Goal: Information Seeking & Learning: Learn about a topic

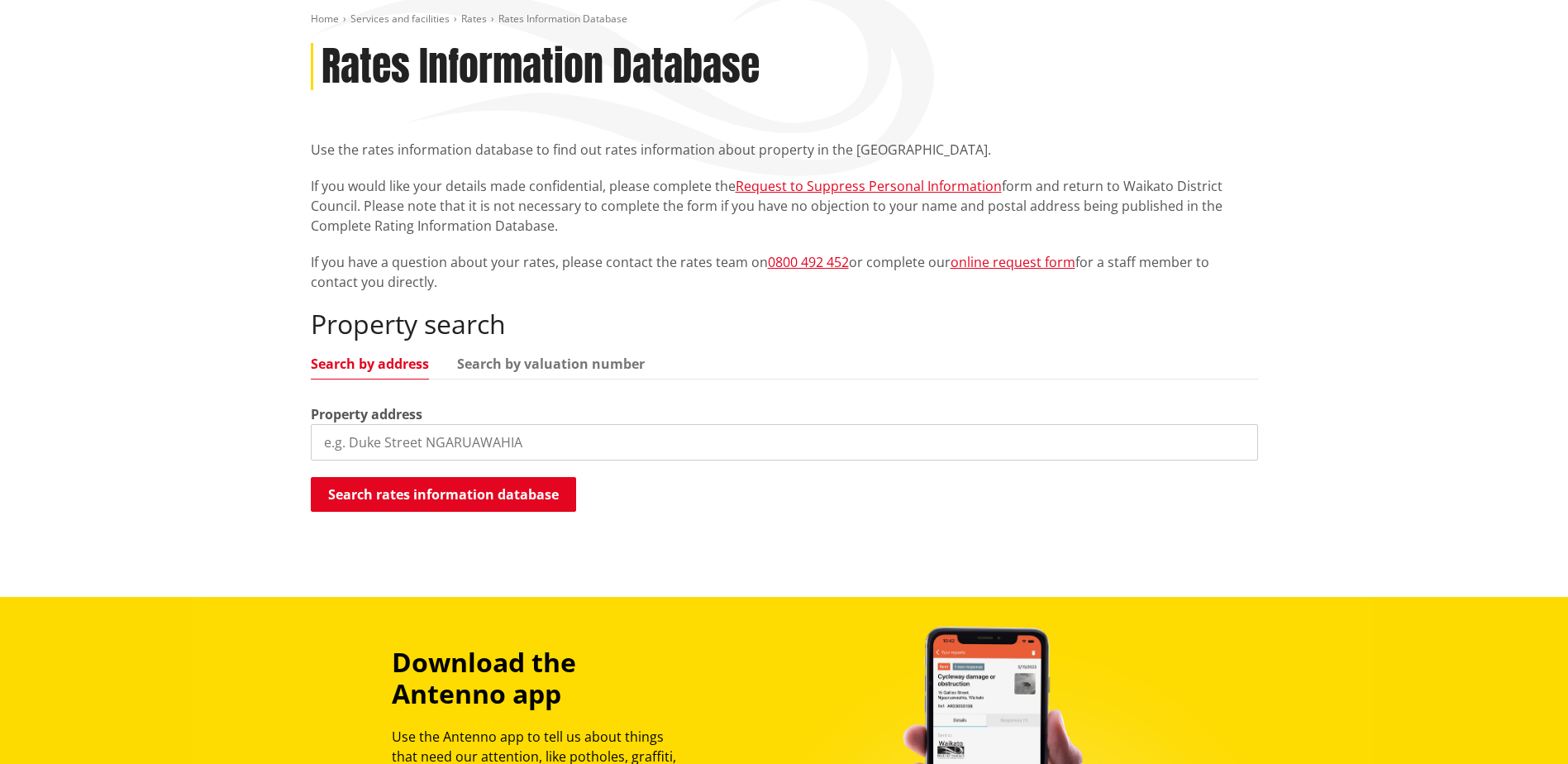
scroll to position [165, 0]
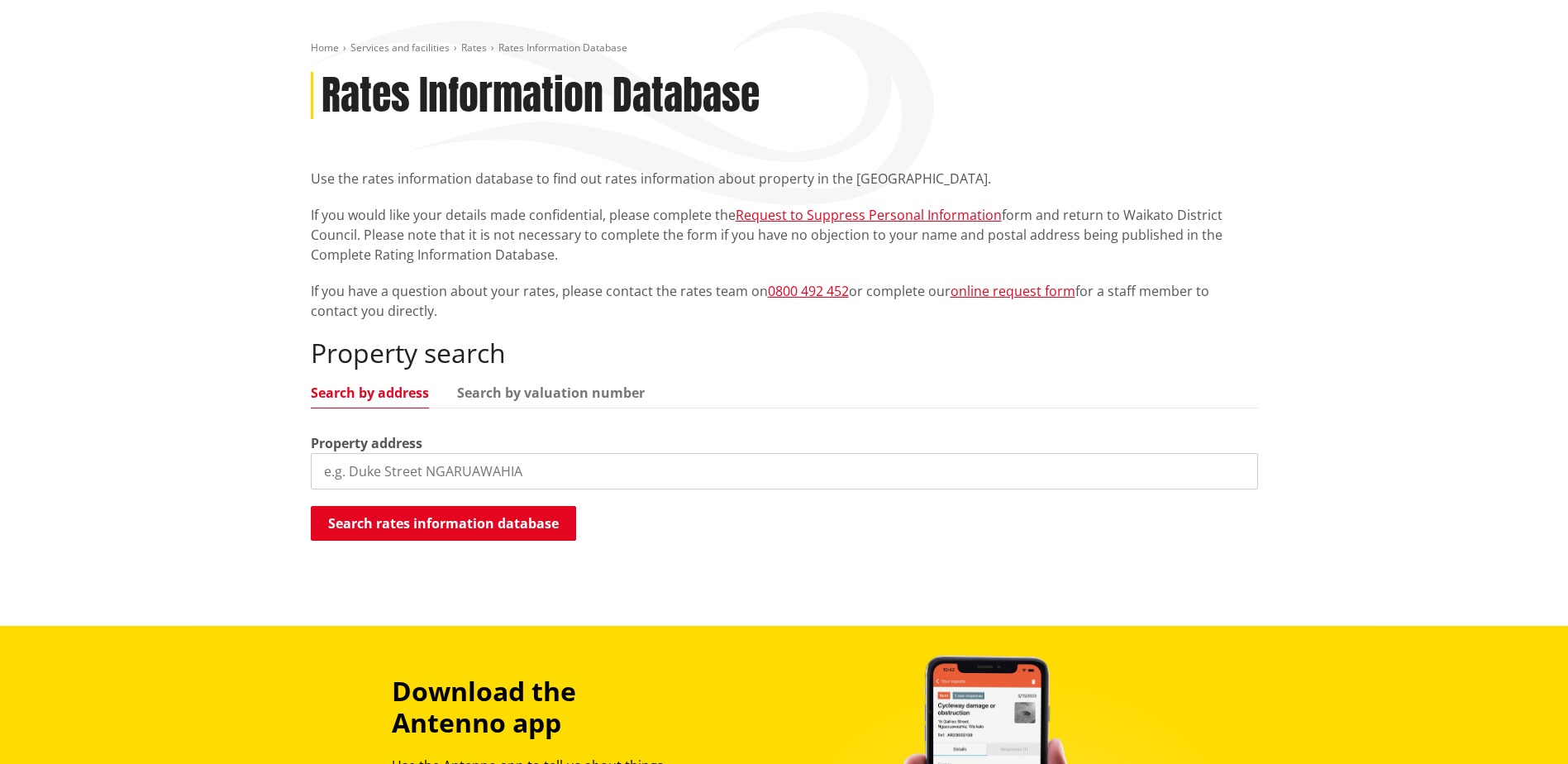
click at [457, 468] on input "search" at bounding box center [784, 471] width 947 height 37
type input "196 Dinsdale Road"
click at [524, 531] on button "Search rates information database" at bounding box center [444, 523] width 266 height 35
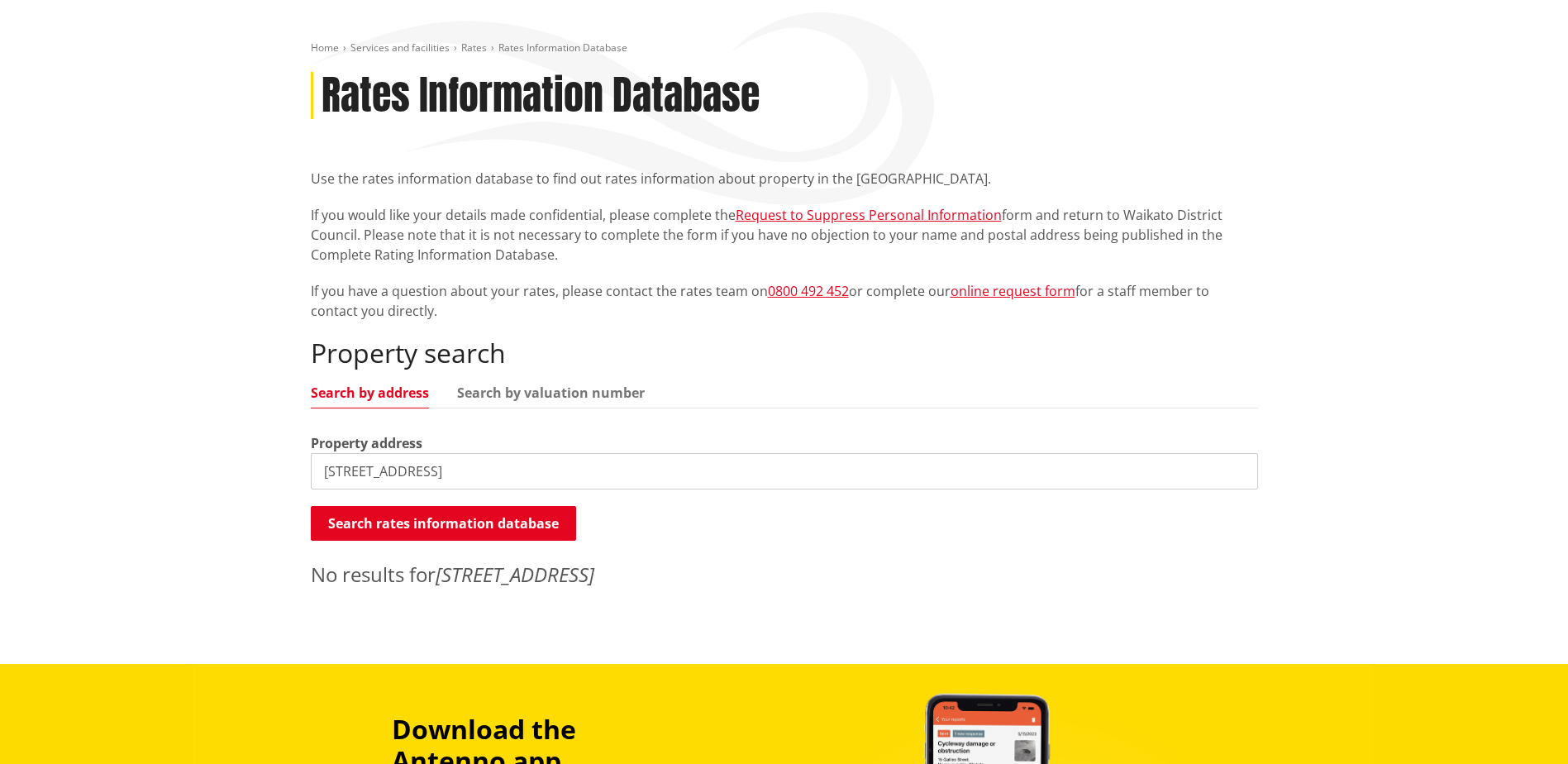
click at [472, 466] on input "196 Dinsdale Road" at bounding box center [784, 471] width 947 height 37
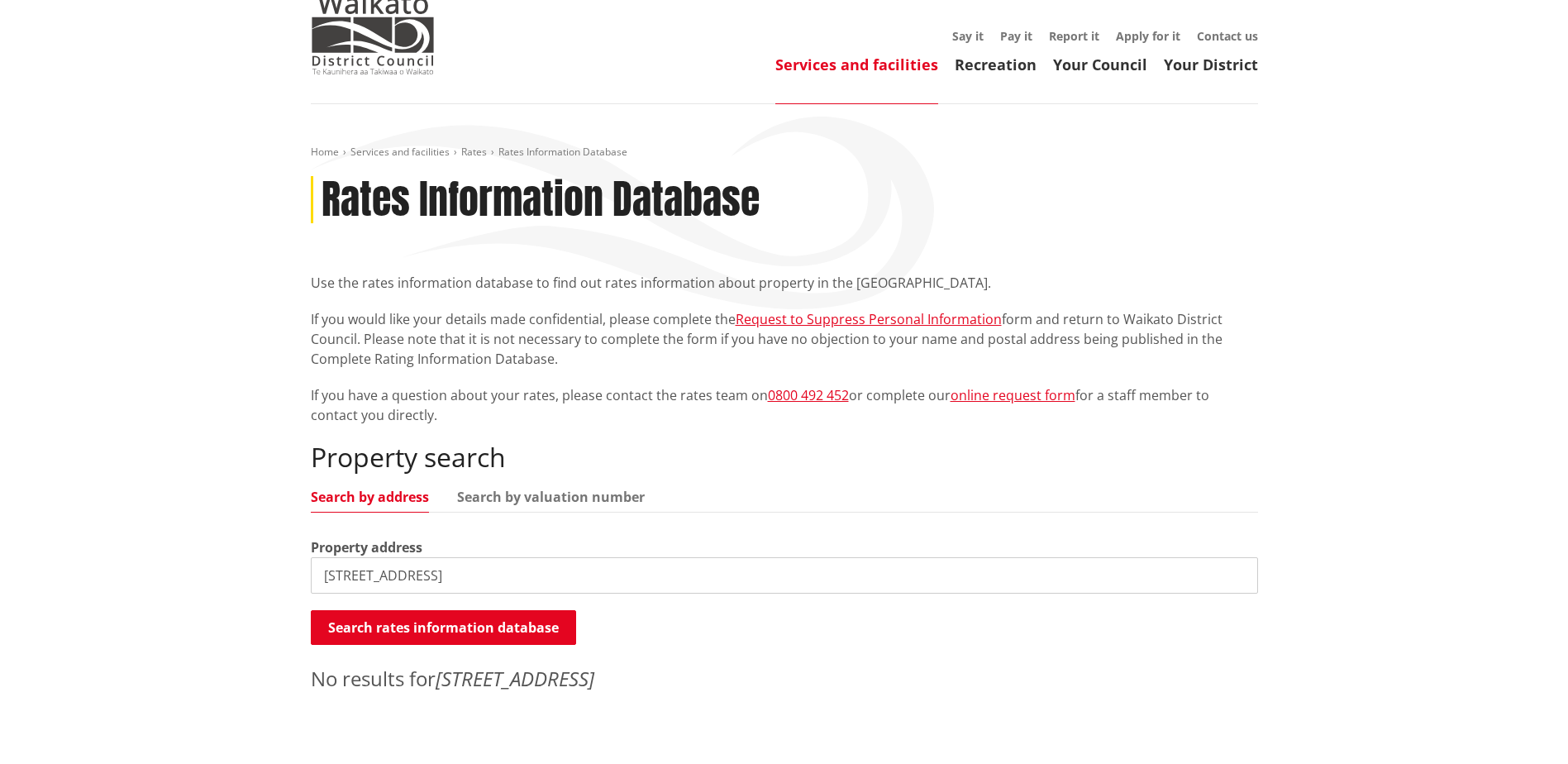
scroll to position [0, 0]
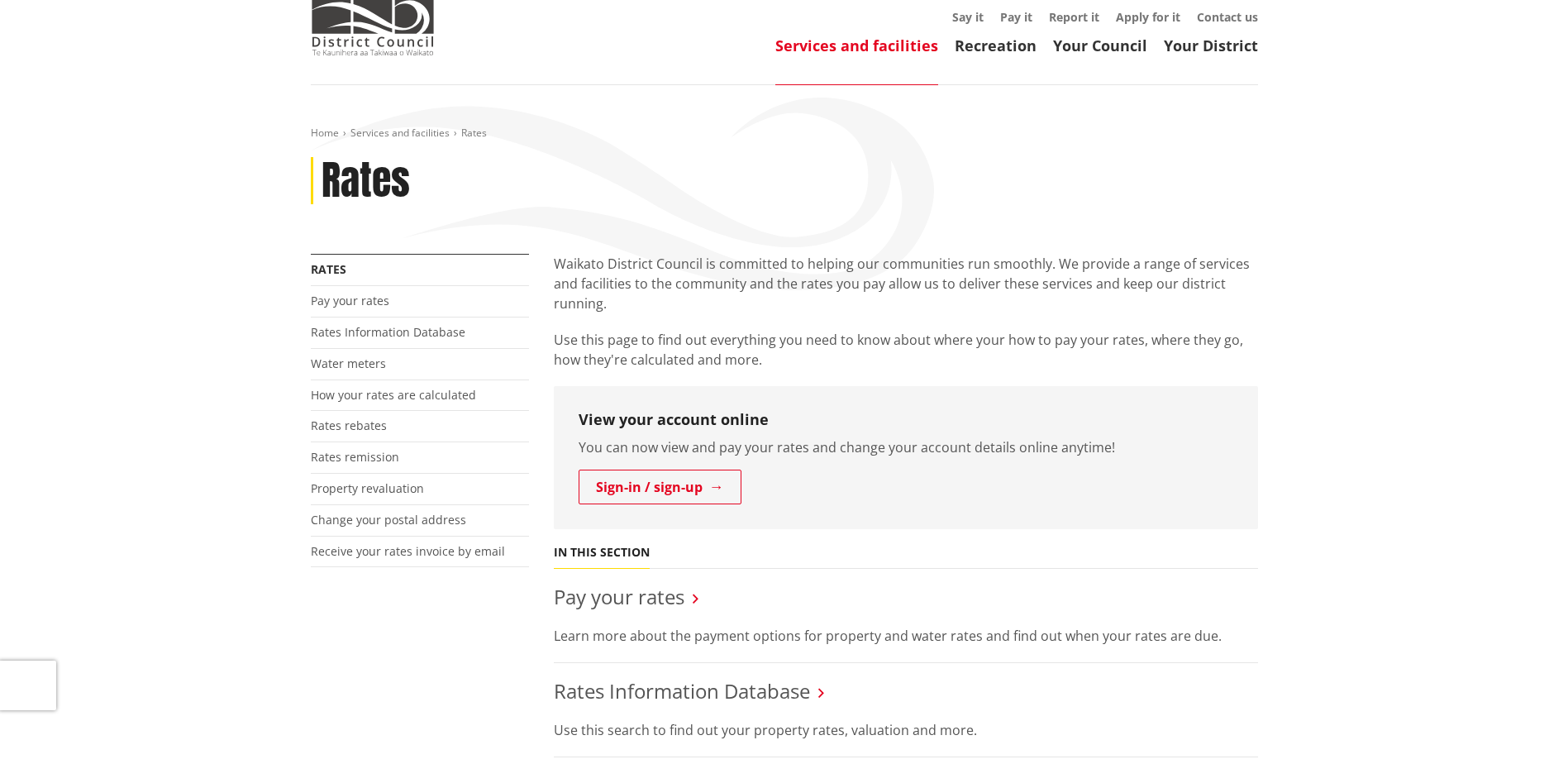
scroll to position [662, 0]
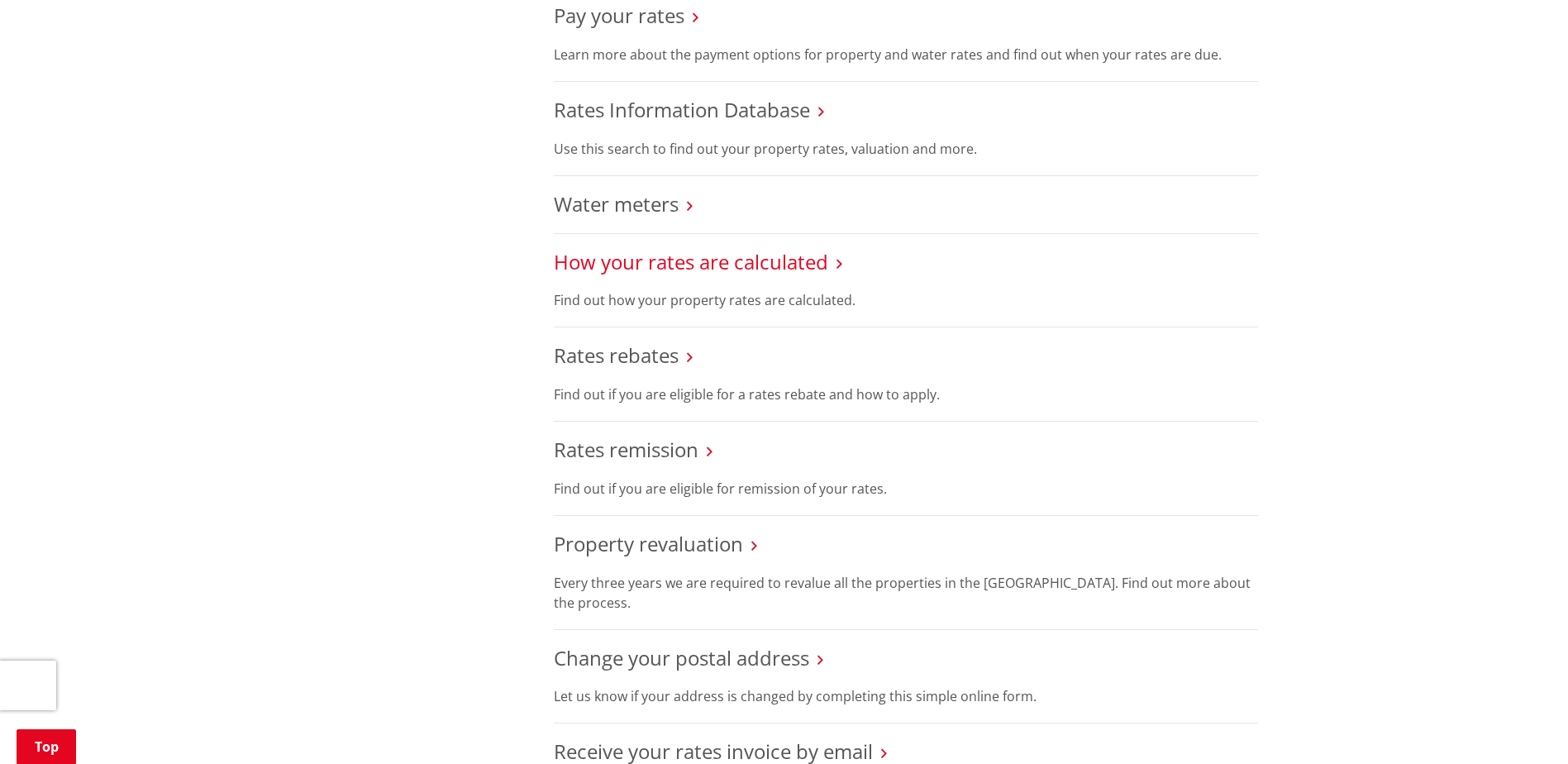
click at [739, 274] on link "How your rates are calculated" at bounding box center [690, 261] width 274 height 27
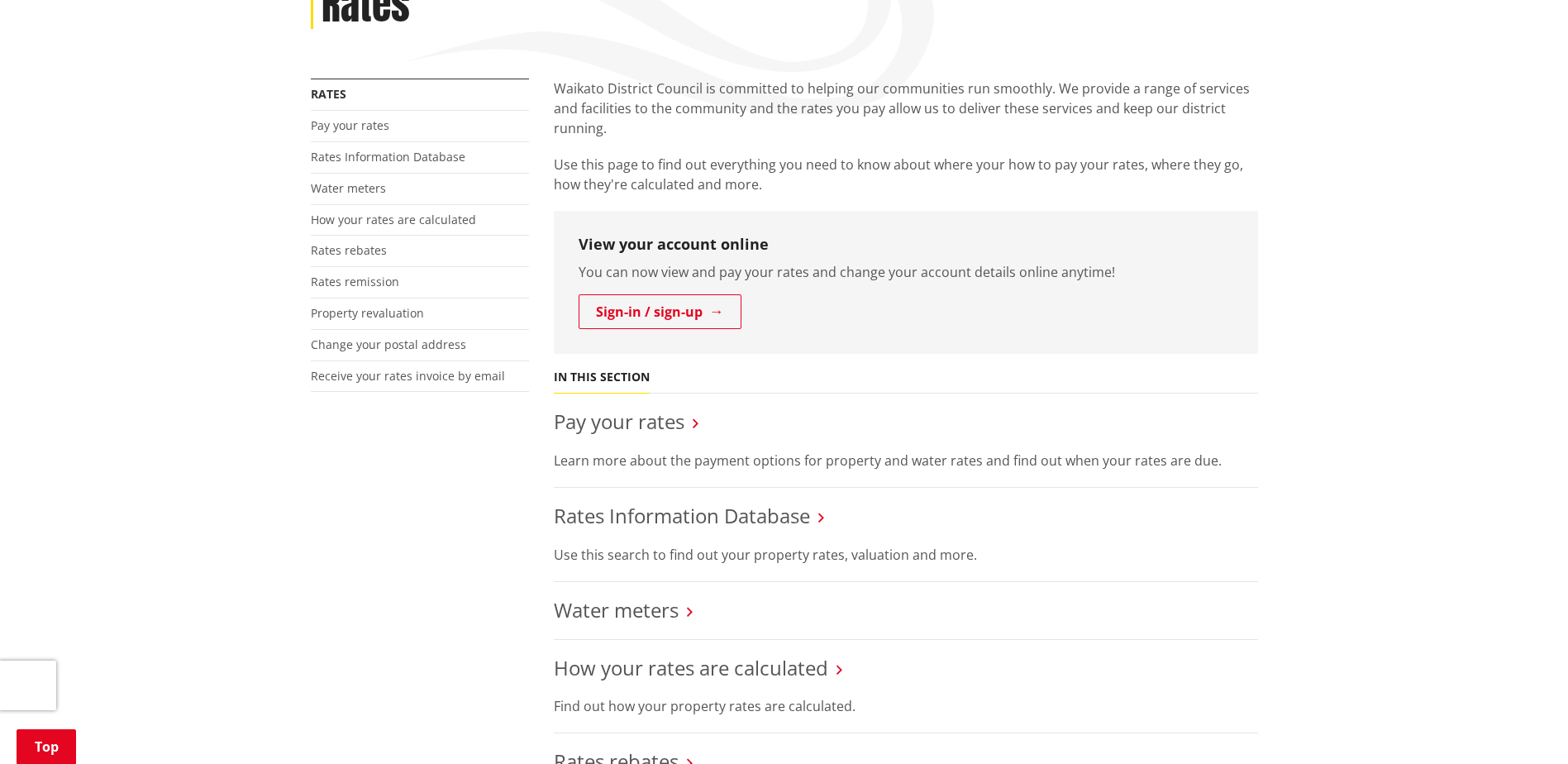
scroll to position [248, 0]
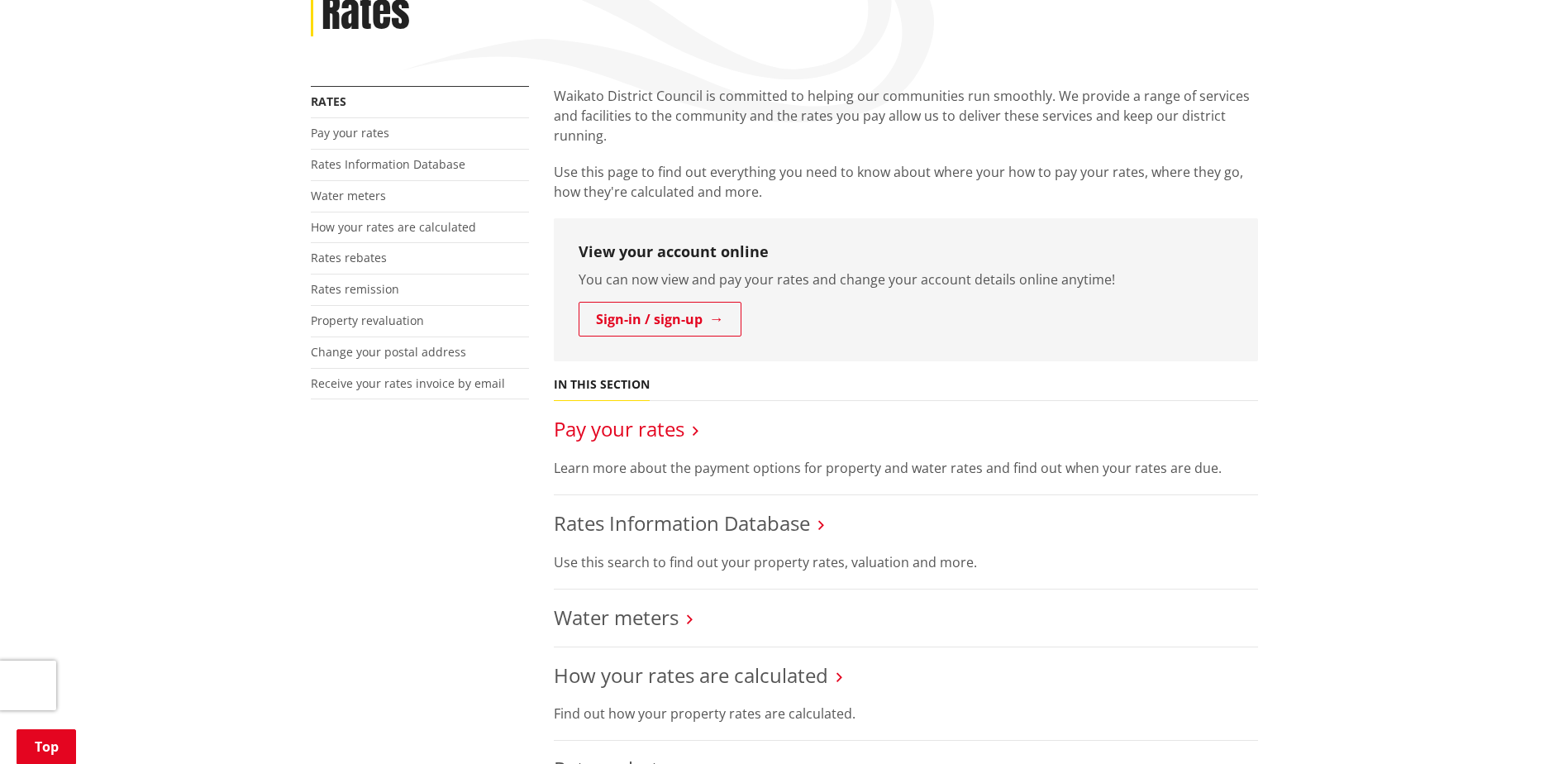
click at [626, 435] on link "Pay your rates" at bounding box center [618, 428] width 130 height 27
